Goal: Task Accomplishment & Management: Complete application form

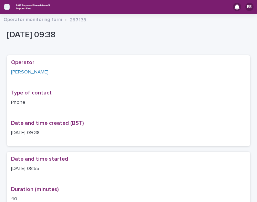
click at [7, 7] on icon "button" at bounding box center [7, 6] width 6 height 5
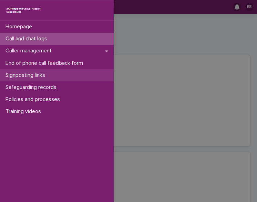
click at [45, 73] on p "Signposting links" at bounding box center [27, 75] width 48 height 7
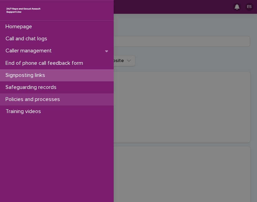
click at [45, 95] on div "Policies and processes" at bounding box center [57, 99] width 114 height 12
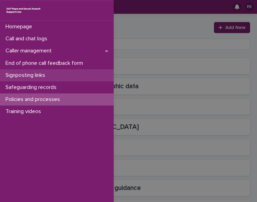
click at [39, 75] on p "Signposting links" at bounding box center [27, 75] width 48 height 7
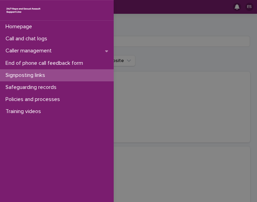
click at [130, 32] on div "Homepage Call and chat logs Caller management End of phone call feedback form S…" at bounding box center [128, 101] width 257 height 202
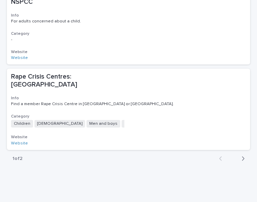
scroll to position [705, 0]
click at [242, 155] on icon "button" at bounding box center [243, 158] width 3 height 6
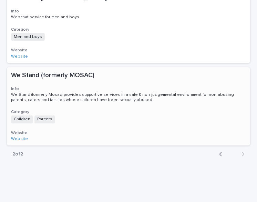
scroll to position [252, 0]
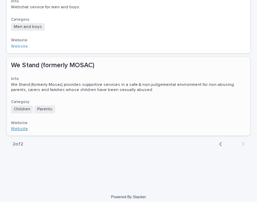
click at [21, 127] on link "Website" at bounding box center [19, 129] width 17 height 4
click at [219, 141] on icon "button" at bounding box center [220, 144] width 3 height 6
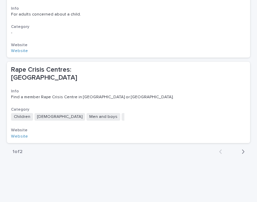
scroll to position [716, 0]
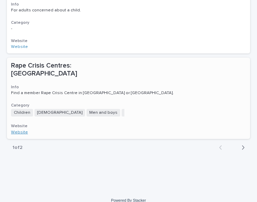
click at [21, 130] on link "Website" at bounding box center [19, 132] width 17 height 4
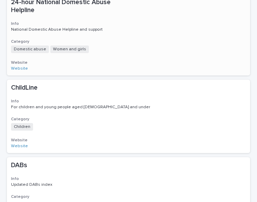
scroll to position [0, 0]
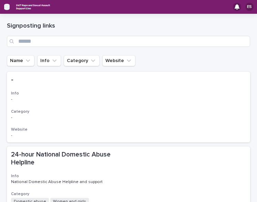
click at [4, 4] on icon "button" at bounding box center [7, 6] width 6 height 5
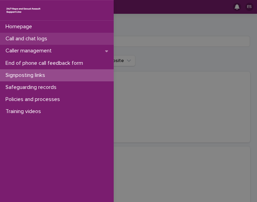
click at [30, 39] on p "Call and chat logs" at bounding box center [28, 38] width 50 height 7
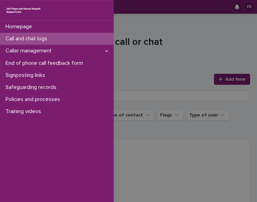
click at [166, 33] on div "Homepage Call and chat logs Caller management End of phone call feedback form S…" at bounding box center [128, 101] width 257 height 202
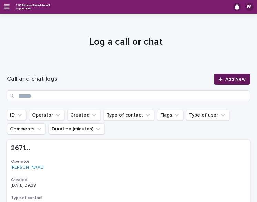
click at [235, 76] on link "Add New" at bounding box center [232, 79] width 36 height 11
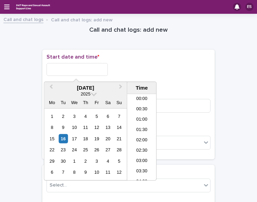
click at [53, 72] on input "text" at bounding box center [77, 69] width 61 height 13
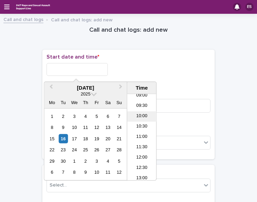
click at [141, 114] on li "10:00" at bounding box center [141, 116] width 29 height 10
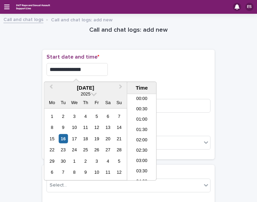
click at [87, 70] on input "**********" at bounding box center [77, 69] width 61 height 13
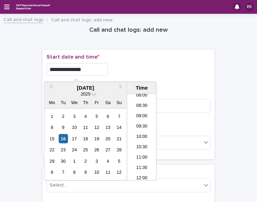
type input "**********"
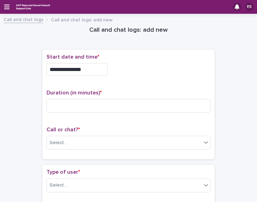
click at [139, 61] on div "**********" at bounding box center [129, 68] width 164 height 28
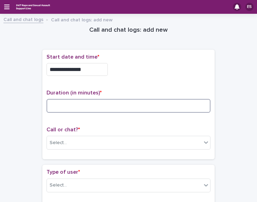
click at [69, 102] on input at bounding box center [129, 106] width 164 height 14
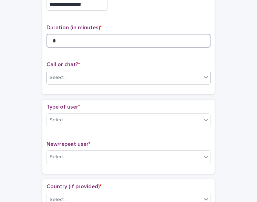
type input "*"
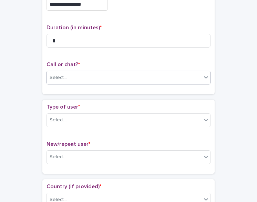
click at [55, 78] on div "Select..." at bounding box center [58, 77] width 17 height 7
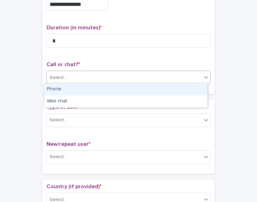
click at [54, 91] on div "Phone" at bounding box center [125, 89] width 163 height 12
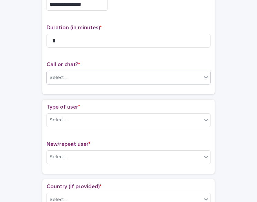
scroll to position [88, 0]
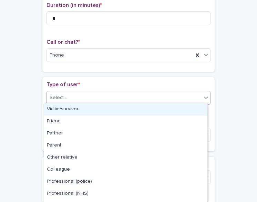
click at [66, 100] on div "Select..." at bounding box center [124, 97] width 155 height 11
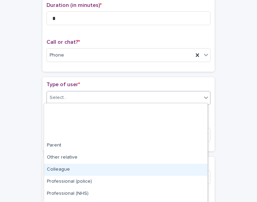
scroll to position [51, 0]
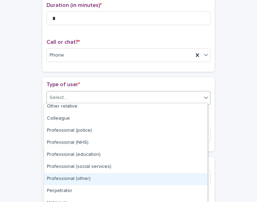
click at [85, 177] on div "Professional (other)" at bounding box center [125, 179] width 163 height 12
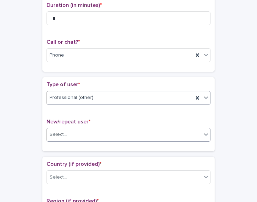
scroll to position [145, 0]
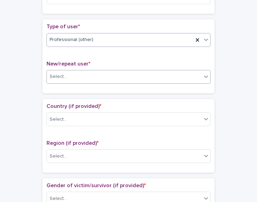
click at [65, 72] on div "Select..." at bounding box center [124, 76] width 155 height 11
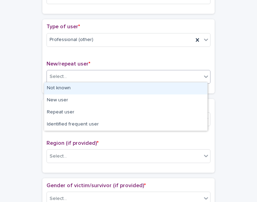
click at [68, 87] on div "Not known" at bounding box center [125, 88] width 163 height 12
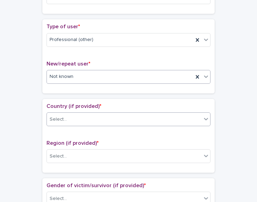
click at [60, 118] on div "Select..." at bounding box center [58, 119] width 17 height 7
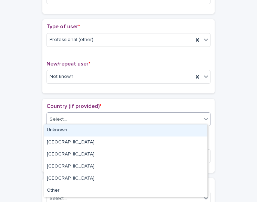
click at [76, 127] on div "Unknown" at bounding box center [125, 130] width 163 height 12
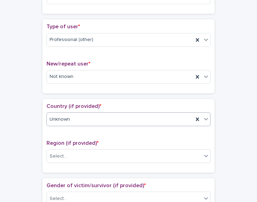
scroll to position [206, 0]
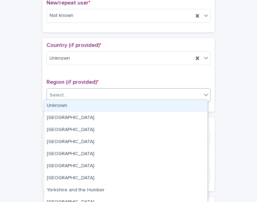
click at [59, 90] on div "Select..." at bounding box center [124, 95] width 155 height 11
click at [72, 106] on div "Unknown" at bounding box center [125, 106] width 163 height 12
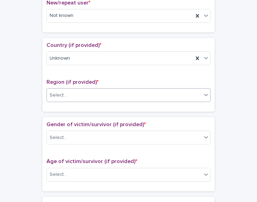
scroll to position [269, 0]
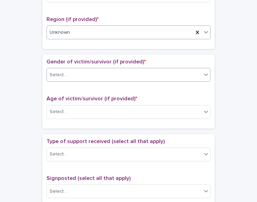
click at [66, 75] on div "Select..." at bounding box center [124, 74] width 155 height 11
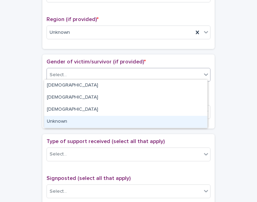
click at [66, 122] on div "Unknown" at bounding box center [125, 122] width 163 height 12
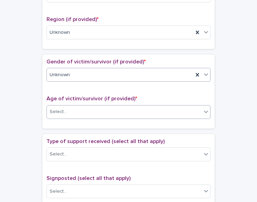
click at [65, 112] on div "Select..." at bounding box center [124, 111] width 155 height 11
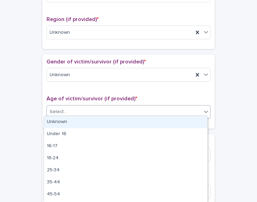
click at [73, 120] on div "Unknown" at bounding box center [125, 122] width 163 height 12
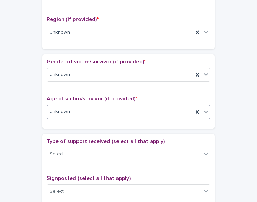
scroll to position [317, 0]
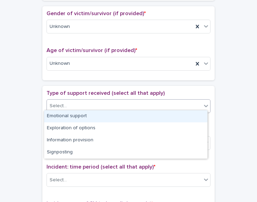
click at [60, 107] on div "Select..." at bounding box center [124, 105] width 155 height 11
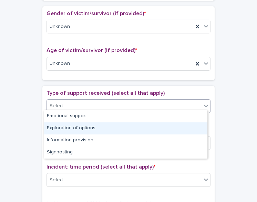
click at [77, 129] on div "Exploration of options" at bounding box center [125, 128] width 163 height 12
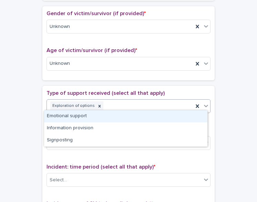
click at [130, 107] on div "Exploration of options" at bounding box center [120, 106] width 146 height 12
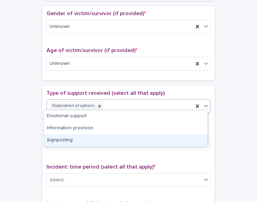
click at [68, 135] on div "Signposting" at bounding box center [125, 140] width 163 height 12
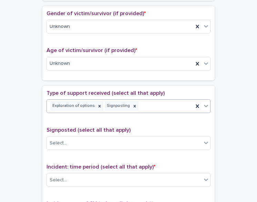
scroll to position [367, 0]
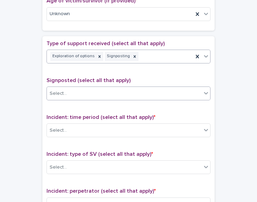
click at [66, 91] on div "Select..." at bounding box center [124, 93] width 155 height 11
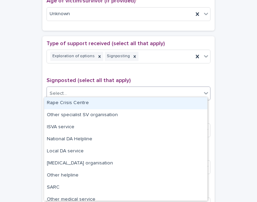
click at [80, 103] on div "Rape Crisis Centre" at bounding box center [125, 103] width 163 height 12
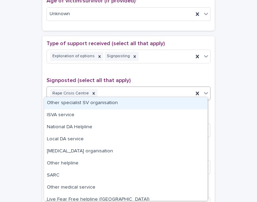
click at [116, 92] on div "Rape Crisis Centre" at bounding box center [120, 94] width 146 height 12
click at [101, 105] on div "Other specialist SV organisation" at bounding box center [125, 103] width 163 height 12
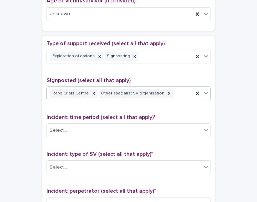
scroll to position [440, 0]
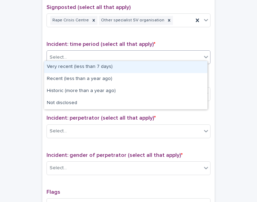
click at [70, 53] on div "Select..." at bounding box center [124, 57] width 155 height 11
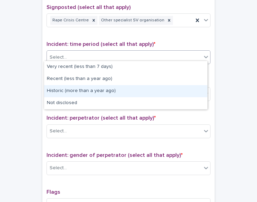
click at [67, 86] on div "Historic (more than a year ago)" at bounding box center [125, 91] width 163 height 12
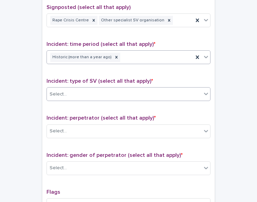
click at [70, 95] on div "Select..." at bounding box center [124, 94] width 155 height 11
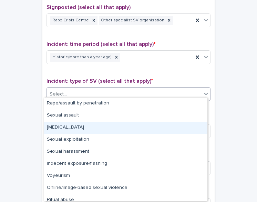
click at [75, 126] on div "[MEDICAL_DATA]" at bounding box center [125, 128] width 163 height 12
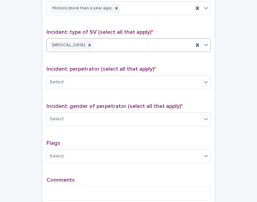
scroll to position [490, 0]
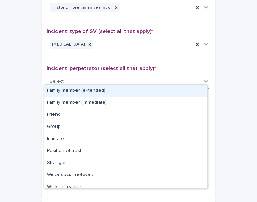
click at [59, 84] on div "Select..." at bounding box center [129, 82] width 164 height 14
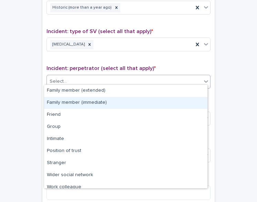
click at [90, 99] on div "Family member (immediate)" at bounding box center [125, 103] width 163 height 12
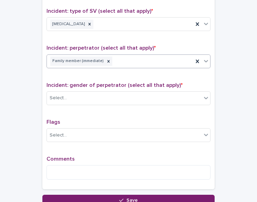
scroll to position [510, 0]
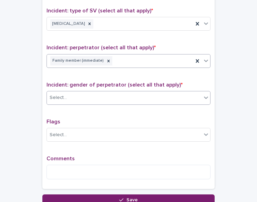
click at [80, 93] on div "Select..." at bounding box center [124, 97] width 155 height 11
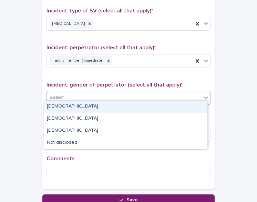
click at [57, 108] on div "[DEMOGRAPHIC_DATA]" at bounding box center [125, 107] width 163 height 12
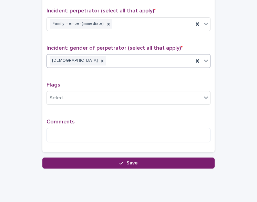
scroll to position [547, 0]
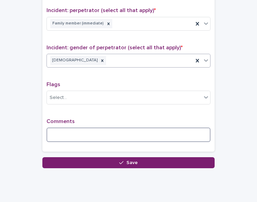
click at [59, 131] on textarea at bounding box center [129, 134] width 164 height 14
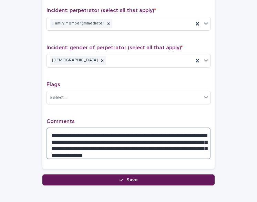
type textarea "**********"
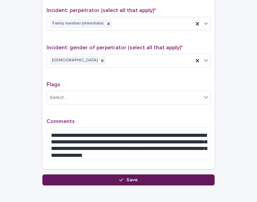
click at [58, 174] on button "Save" at bounding box center [128, 179] width 172 height 11
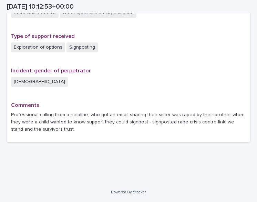
scroll to position [471, 0]
